Goal: Information Seeking & Learning: Learn about a topic

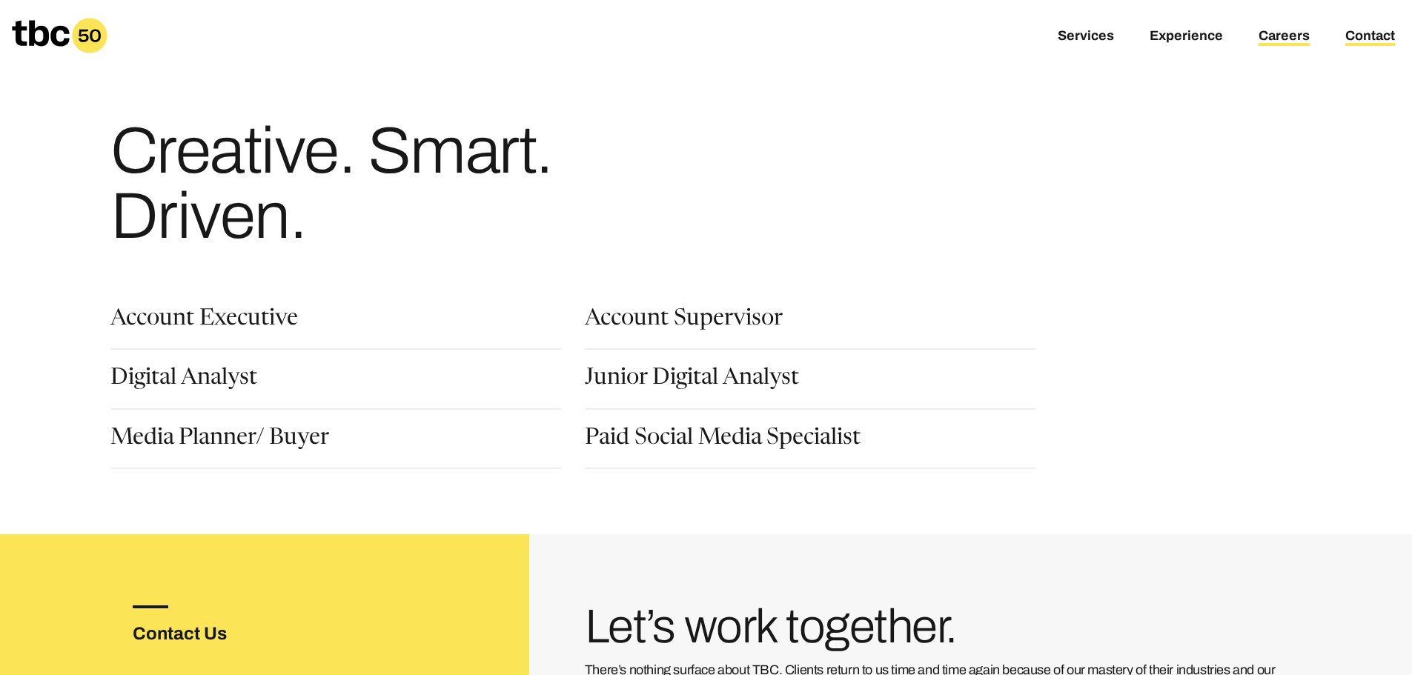
click at [1351, 37] on link "Contact" at bounding box center [1370, 37] width 50 height 18
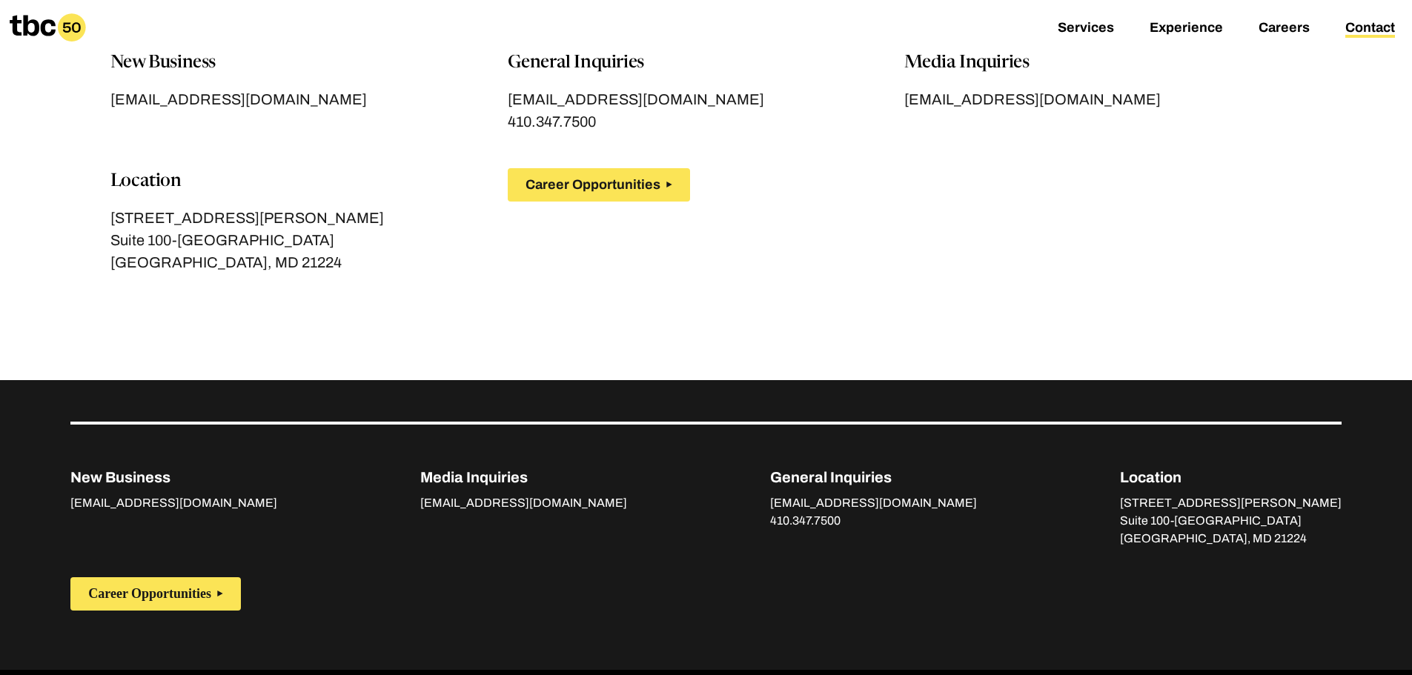
scroll to position [218, 0]
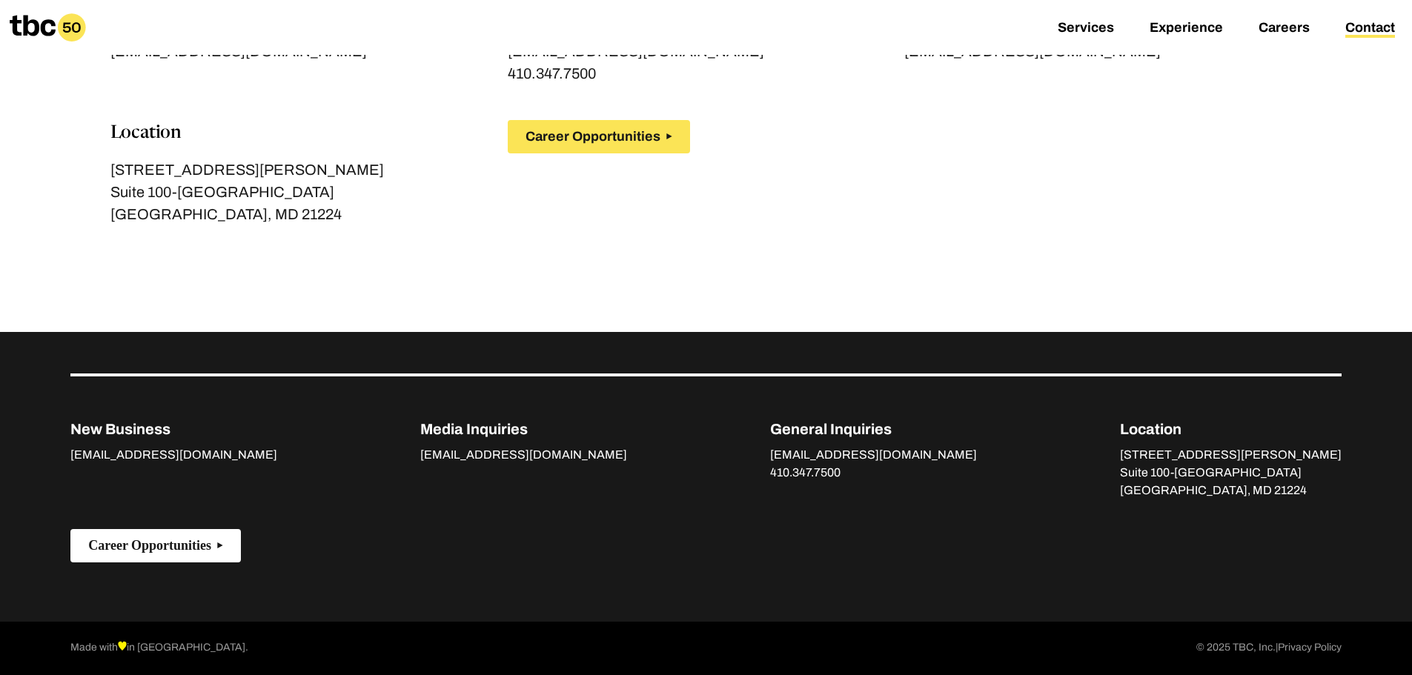
click at [151, 556] on button "Career Opportunities" at bounding box center [155, 545] width 170 height 33
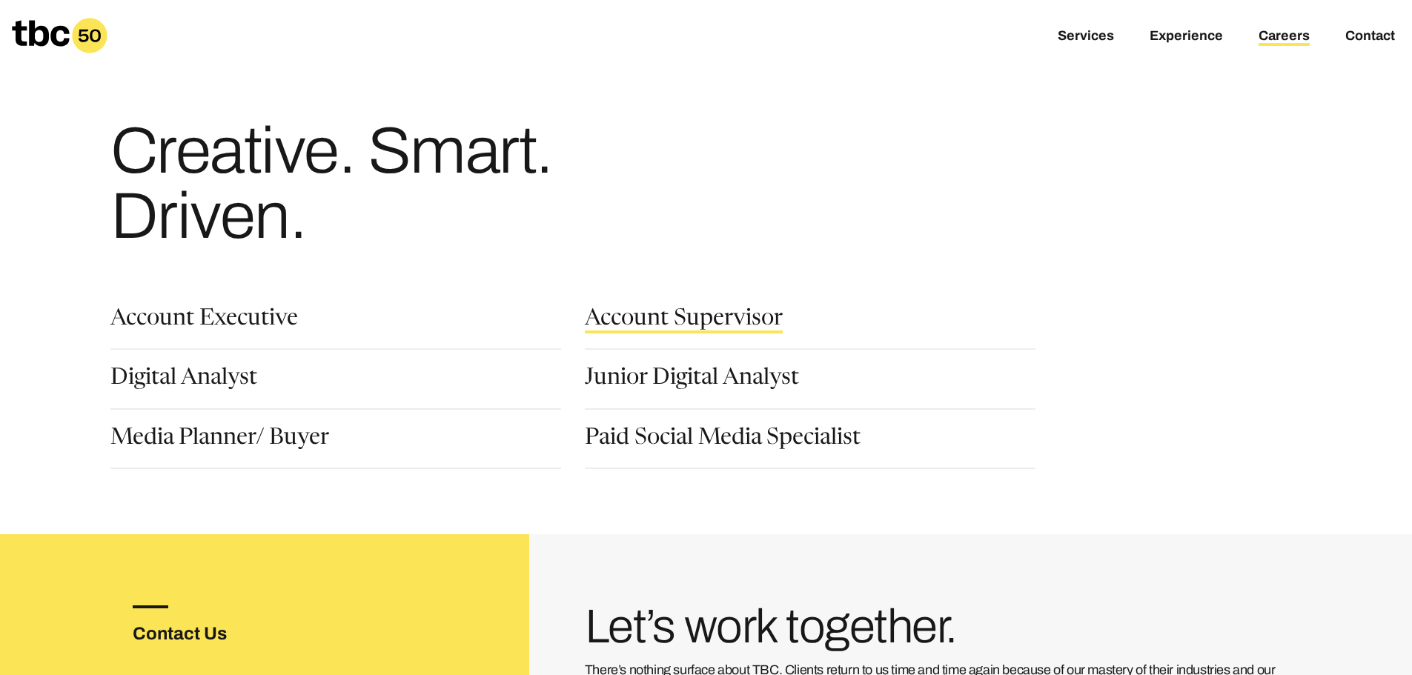
click at [663, 311] on link "Account Supervisor" at bounding box center [684, 320] width 198 height 25
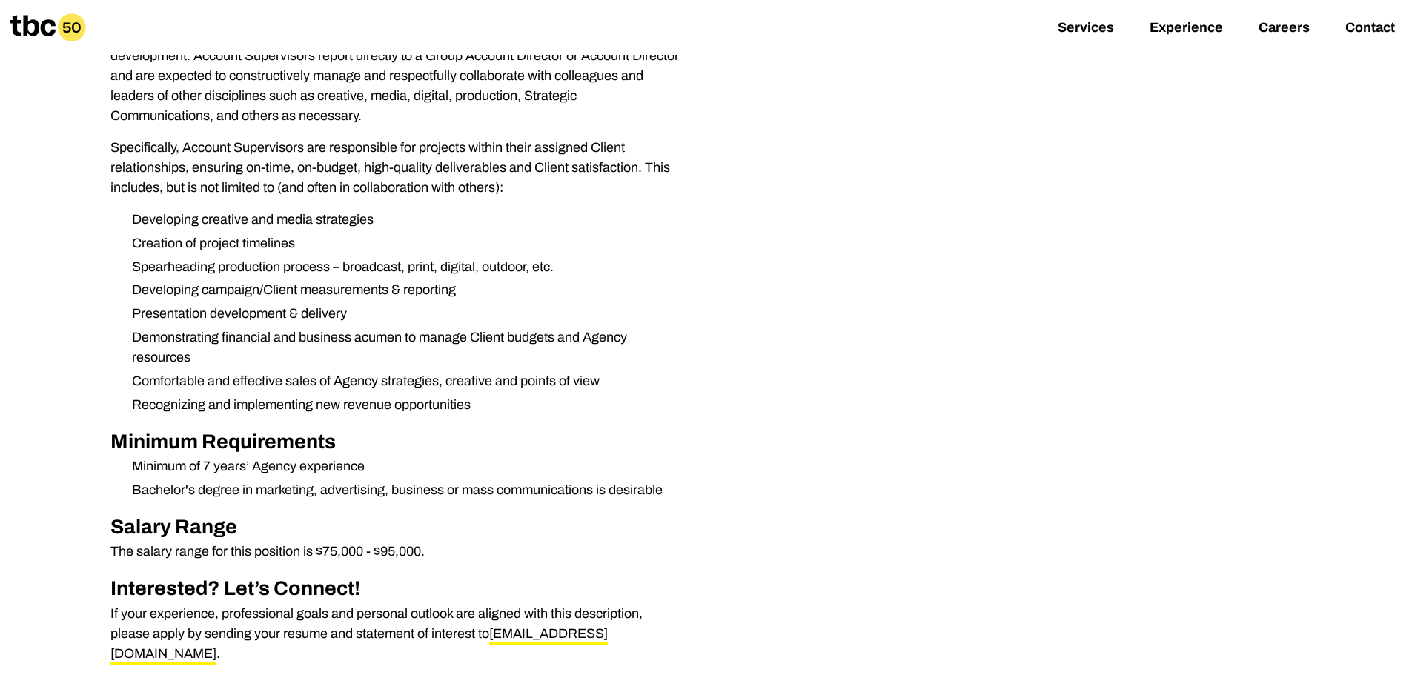
scroll to position [667, 0]
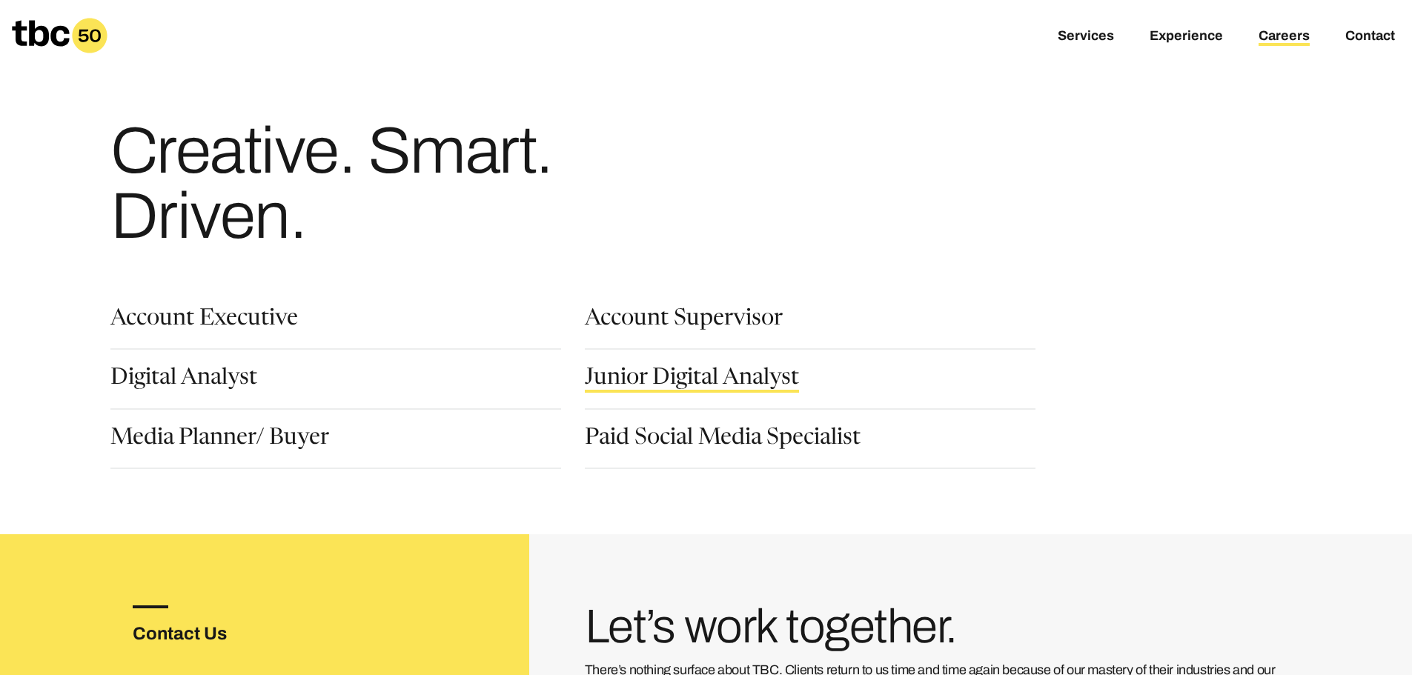
click at [759, 371] on link "Junior Digital Analyst" at bounding box center [692, 380] width 214 height 25
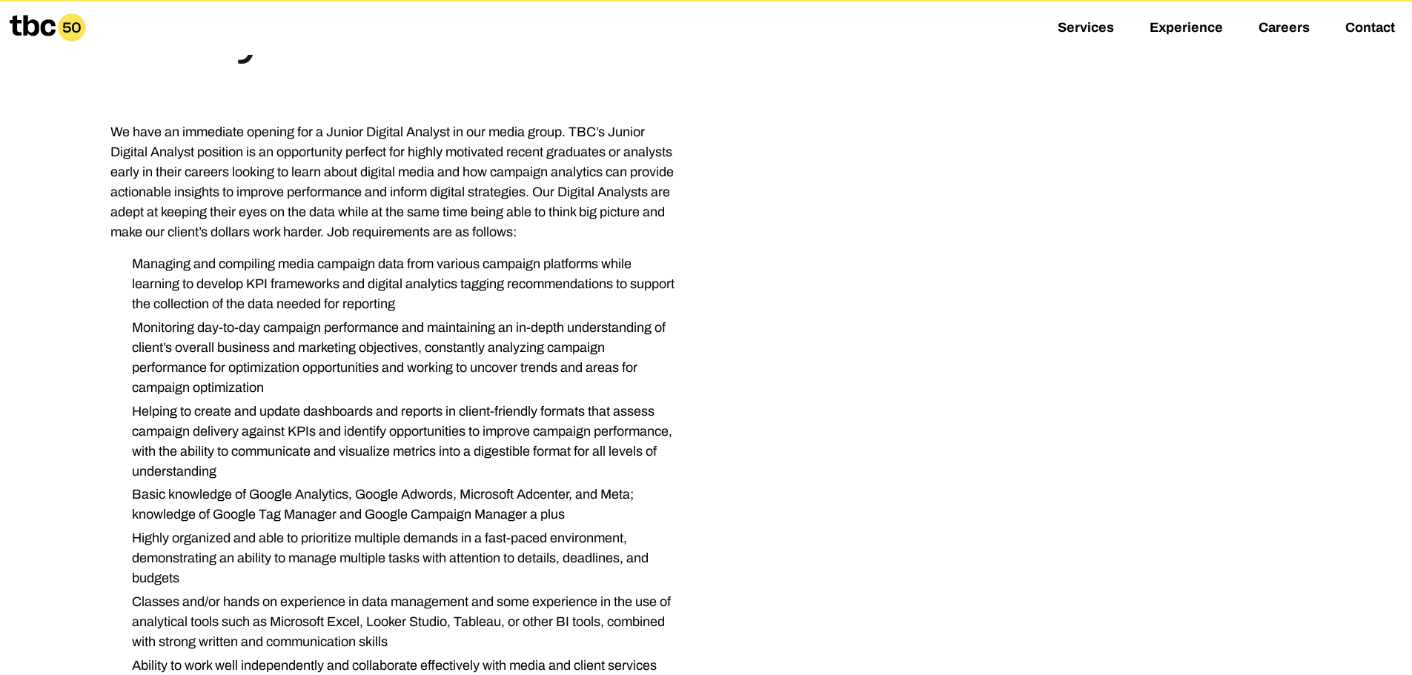
scroll to position [519, 0]
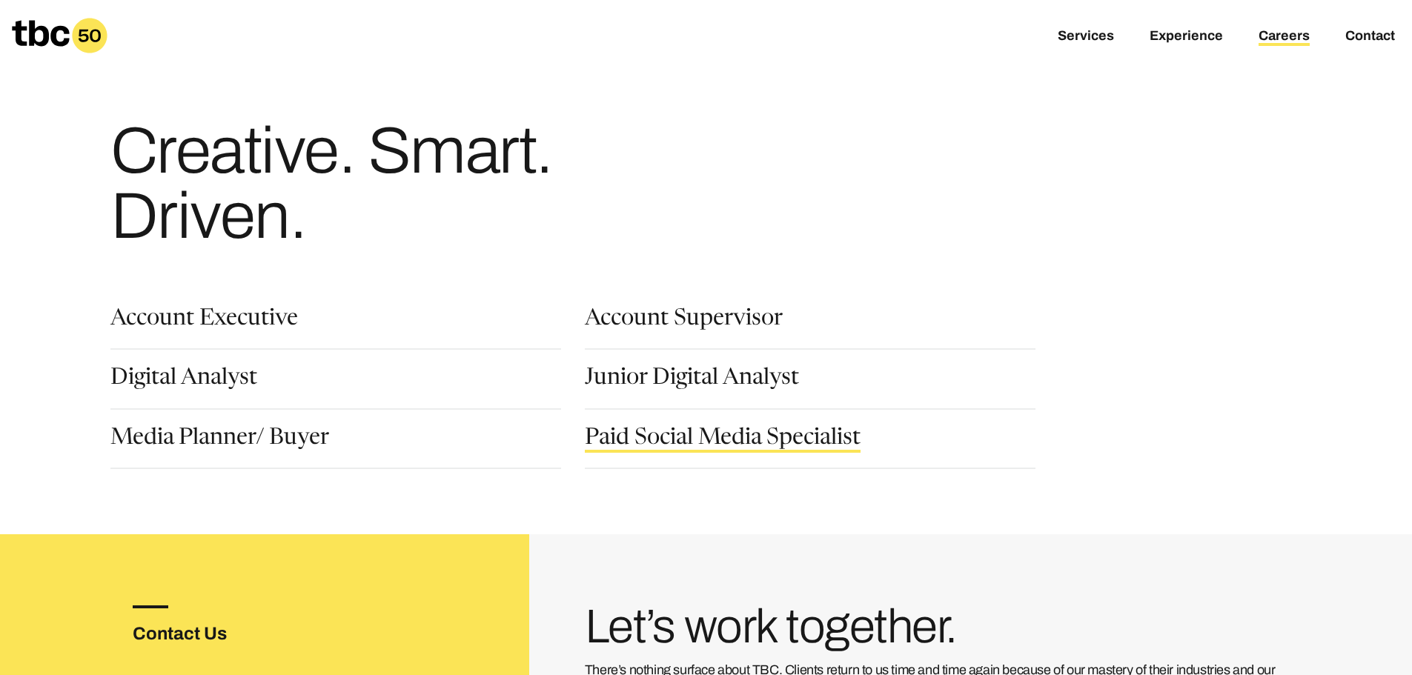
click at [753, 434] on link "Paid Social Media Specialist" at bounding box center [723, 440] width 276 height 25
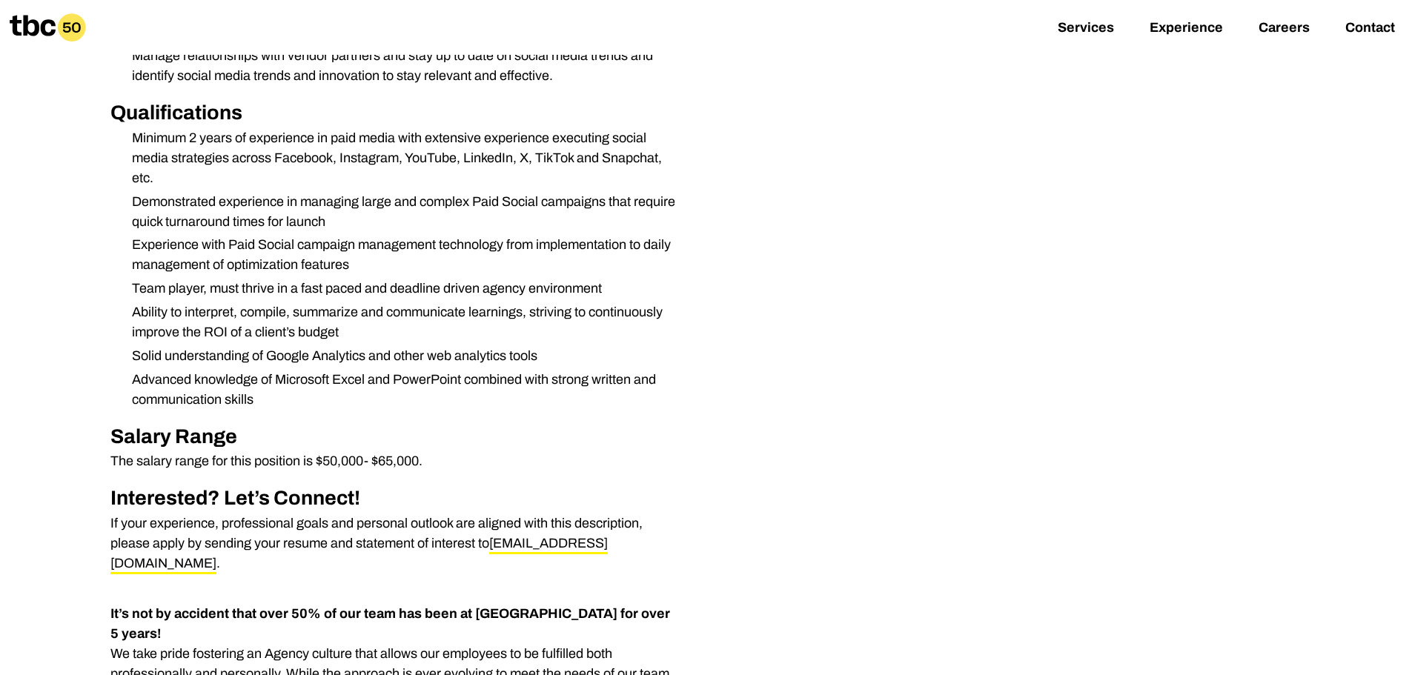
scroll to position [1038, 0]
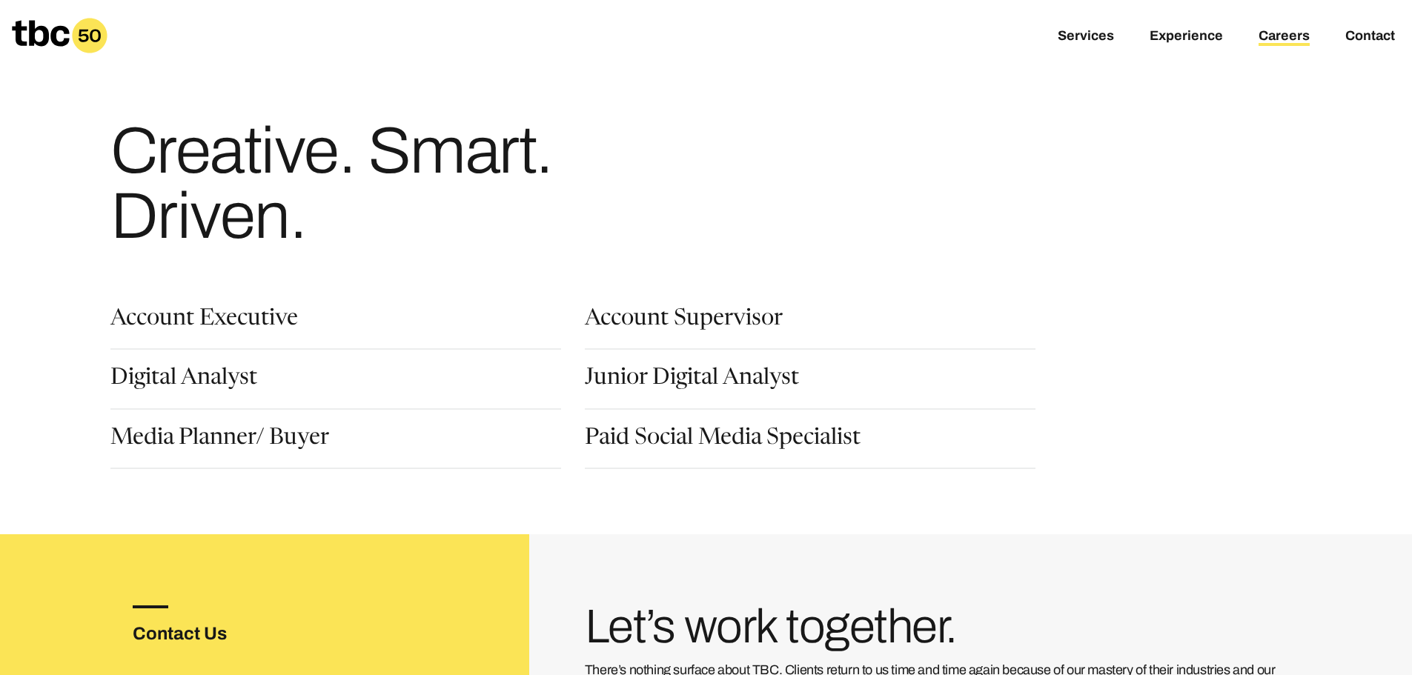
click at [223, 337] on div "Account Executive" at bounding box center [335, 329] width 451 height 42
click at [221, 323] on link "Account Executive" at bounding box center [204, 320] width 188 height 25
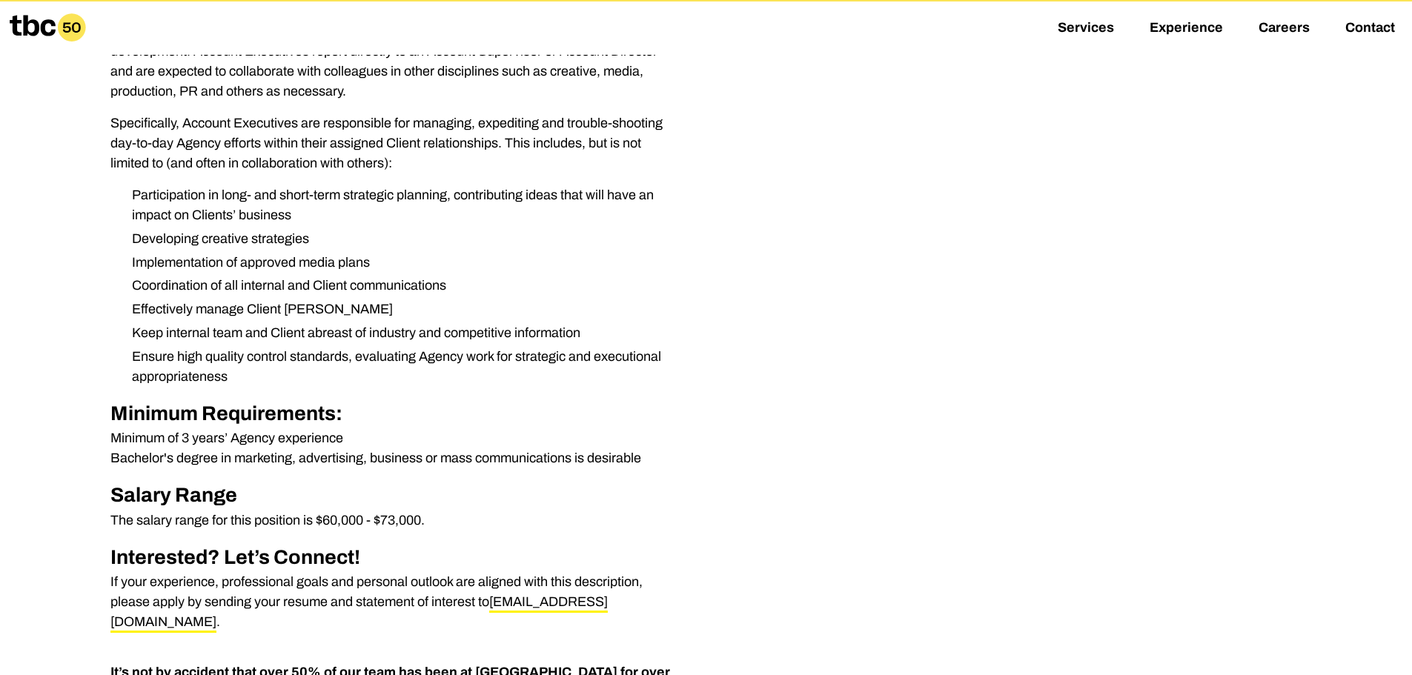
scroll to position [593, 0]
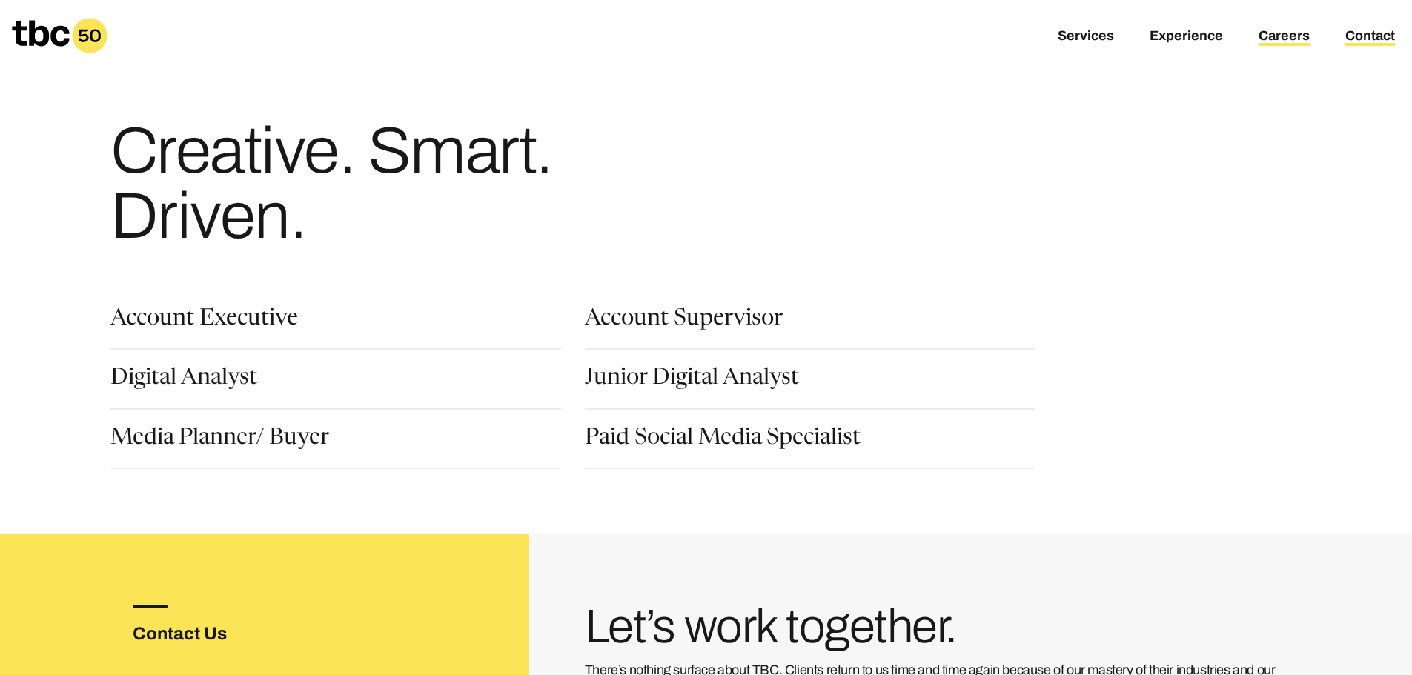
click at [1380, 35] on link "Contact" at bounding box center [1370, 37] width 50 height 18
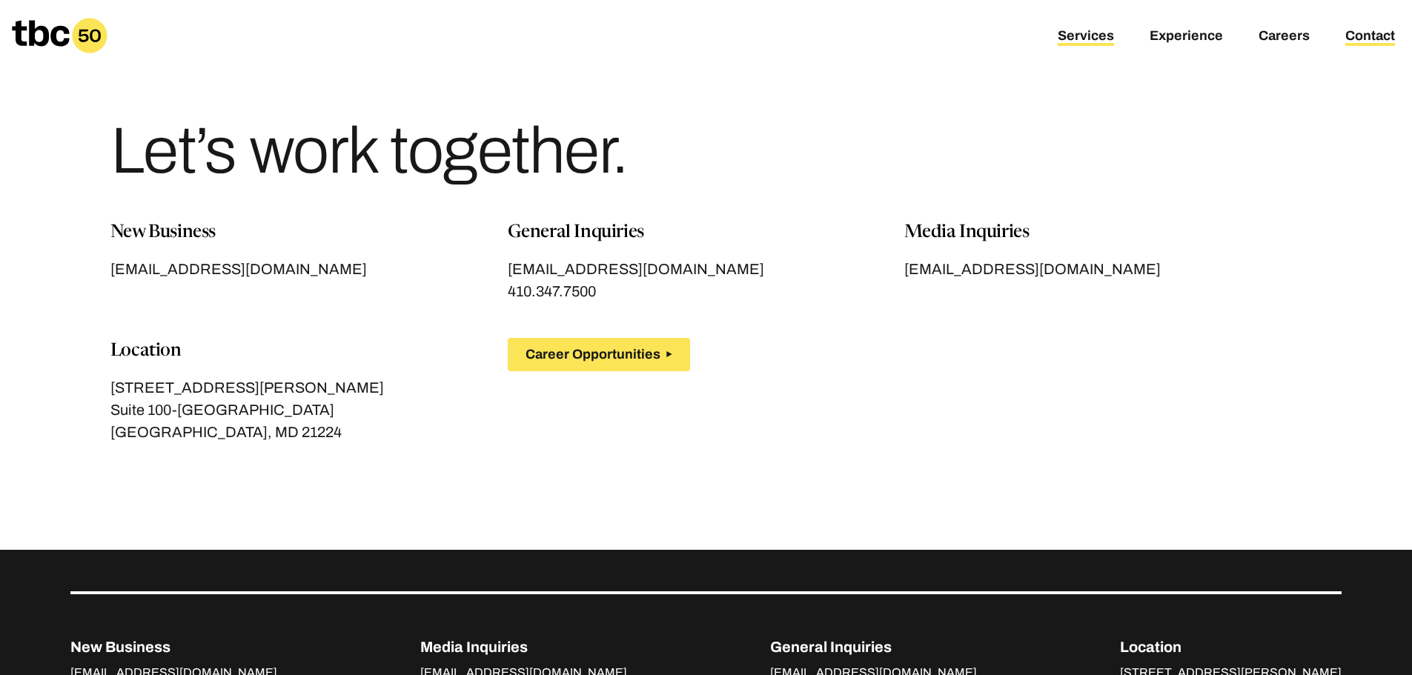
click at [1104, 36] on link "Services" at bounding box center [1086, 37] width 56 height 18
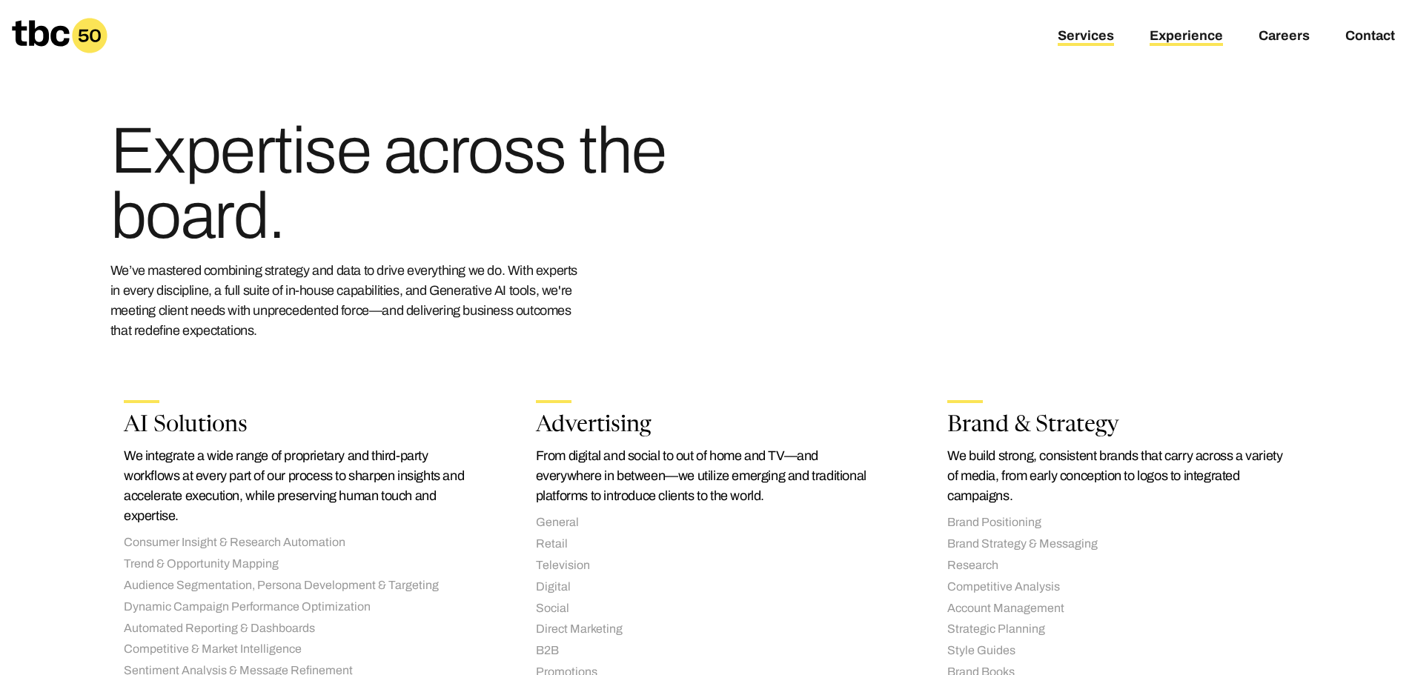
click at [1186, 33] on link "Experience" at bounding box center [1186, 37] width 73 height 18
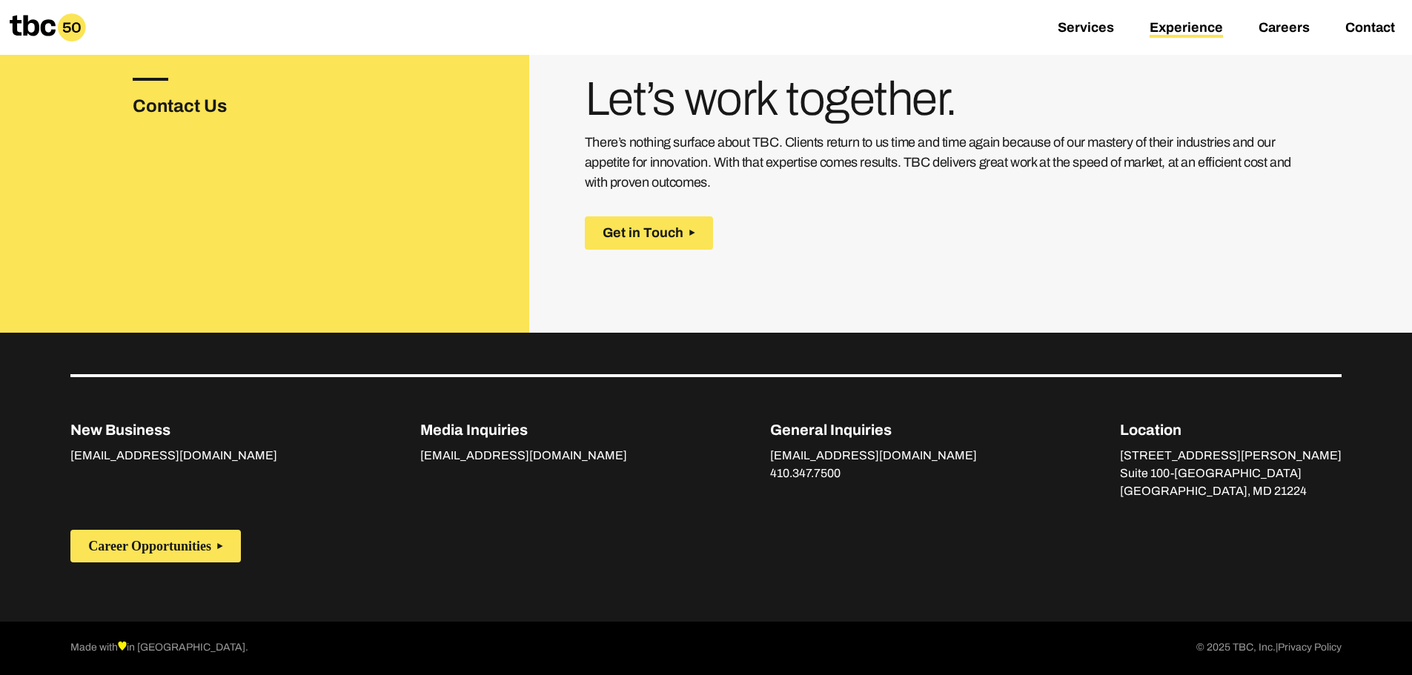
scroll to position [2582, 0]
